Goal: Task Accomplishment & Management: Use online tool/utility

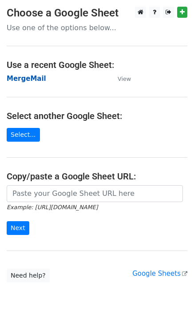
click at [38, 81] on strong "MergeMail" at bounding box center [27, 79] width 40 height 8
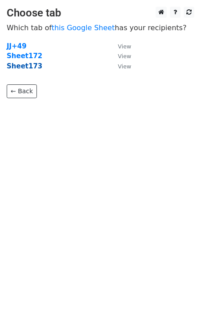
click at [32, 68] on strong "Sheet173" at bounding box center [25, 66] width 36 height 8
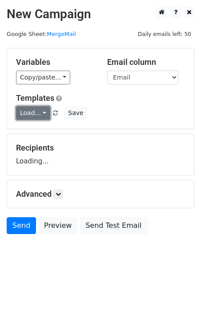
click at [31, 114] on link "Load..." at bounding box center [33, 113] width 34 height 14
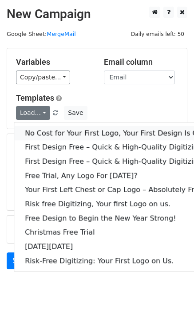
click at [56, 134] on link "No Cost for Your First Logo, Your First Design Is On Us!" at bounding box center [120, 133] width 213 height 14
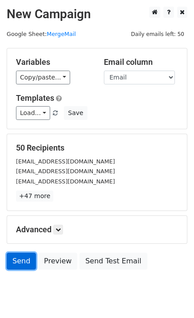
click at [13, 258] on link "Send" at bounding box center [21, 261] width 29 height 17
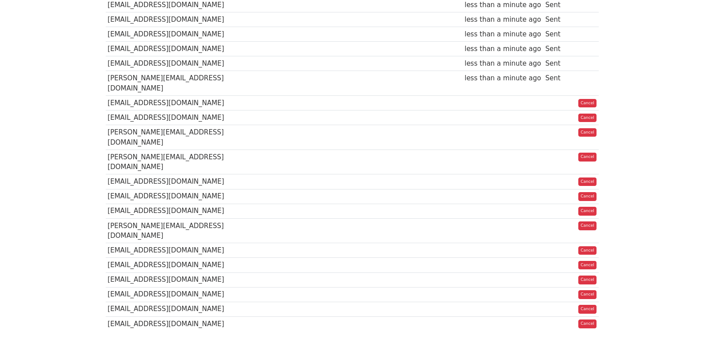
scroll to position [31, 0]
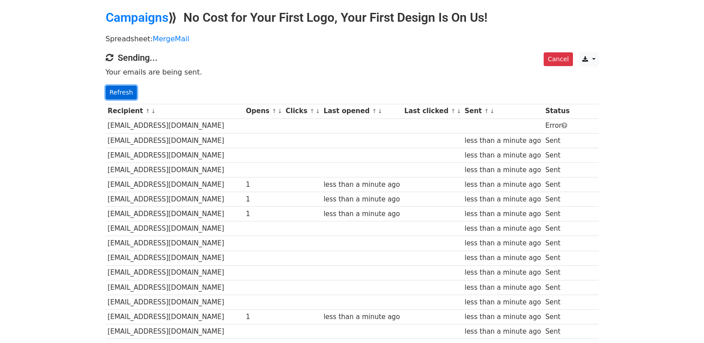
click at [132, 96] on link "Refresh" at bounding box center [122, 93] width 32 height 14
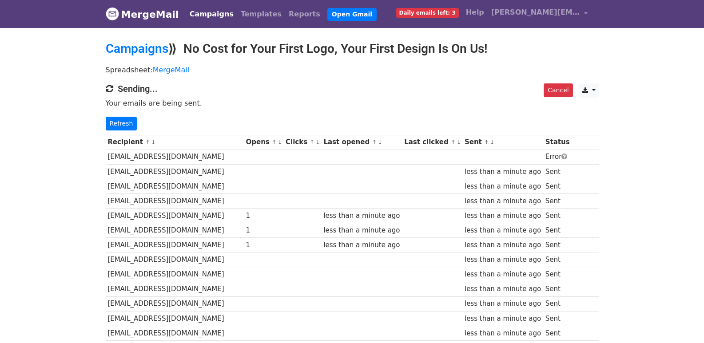
click at [123, 114] on div "Cancel CSV Excel Sending... Your emails are being sent. Refresh" at bounding box center [352, 107] width 506 height 47
click at [158, 159] on td "[EMAIL_ADDRESS][DOMAIN_NAME]" at bounding box center [175, 157] width 138 height 15
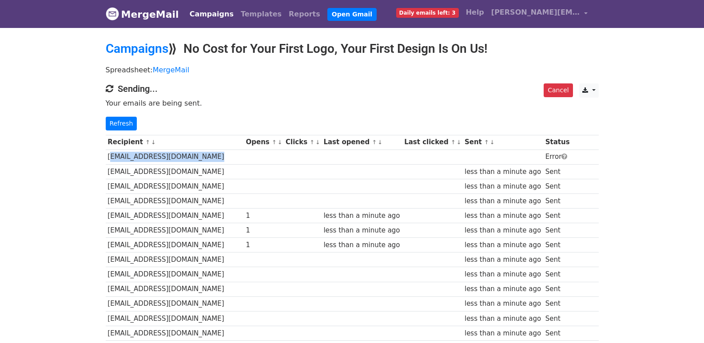
copy tr "[EMAIL_ADDRESS][DOMAIN_NAME]"
click at [127, 122] on link "Refresh" at bounding box center [122, 124] width 32 height 14
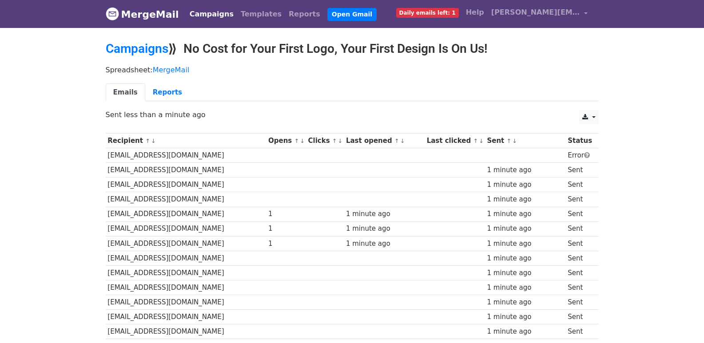
click at [163, 155] on td "[EMAIL_ADDRESS][DOMAIN_NAME]" at bounding box center [186, 155] width 161 height 15
copy tr "[EMAIL_ADDRESS][DOMAIN_NAME]"
